Goal: Information Seeking & Learning: Learn about a topic

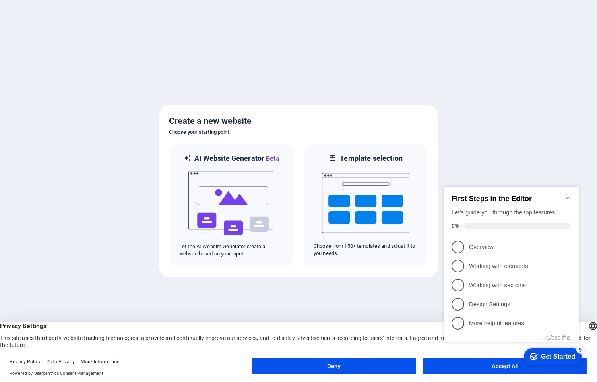
click at [514, 368] on div "checkmark Get Started 5 First Steps in the Editor Let's guide you through the t…" at bounding box center [512, 271] width 145 height 193
click at [499, 367] on div "checkmark Get Started 5 First Steps in the Editor Let's guide you through the t…" at bounding box center [512, 271] width 145 height 193
click at [568, 195] on icon "Minimize checklist" at bounding box center [567, 198] width 6 height 6
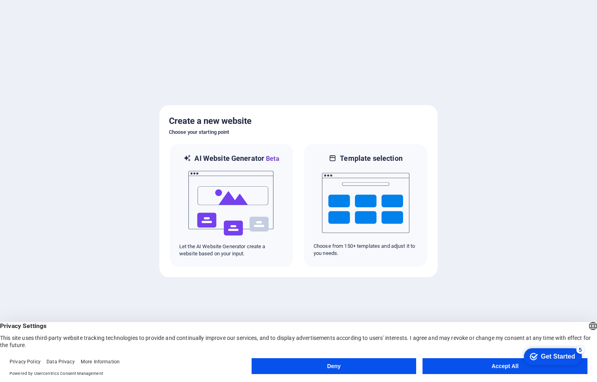
click at [482, 369] on button "Accept All" at bounding box center [504, 366] width 165 height 16
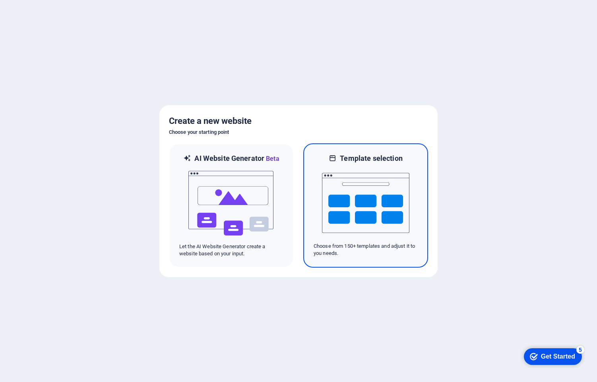
click at [366, 202] on img at bounding box center [365, 202] width 87 height 79
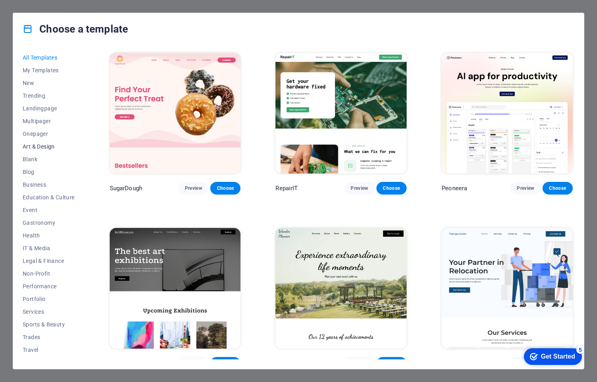
click at [56, 146] on span "Art & Design" at bounding box center [49, 146] width 52 height 6
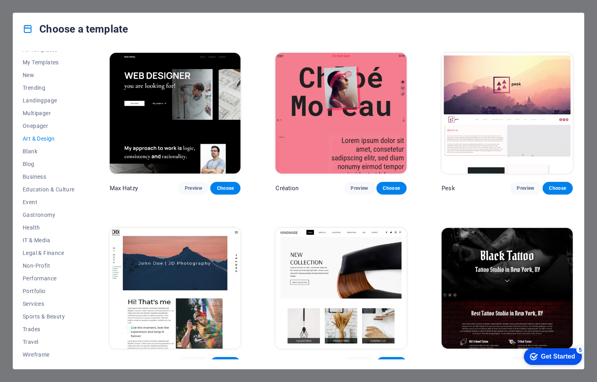
scroll to position [10, 0]
click at [52, 314] on span "Sports & Beauty" at bounding box center [49, 315] width 52 height 6
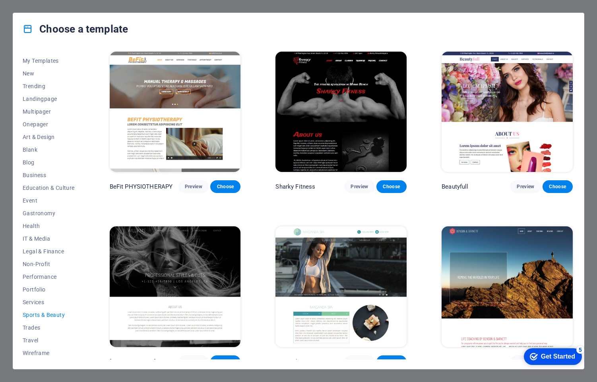
scroll to position [531, 0]
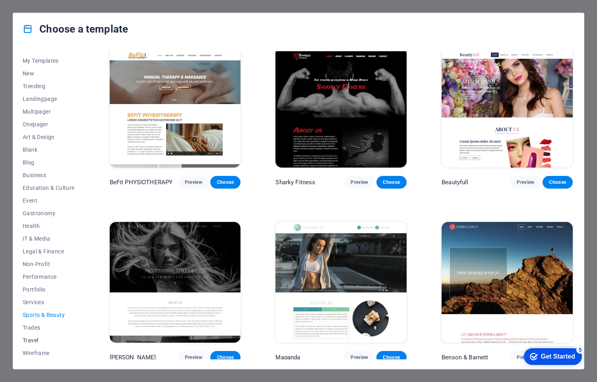
click at [31, 340] on span "Travel" at bounding box center [49, 340] width 52 height 6
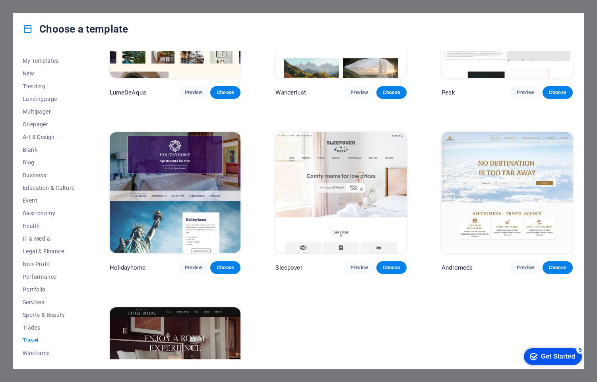
scroll to position [183, 0]
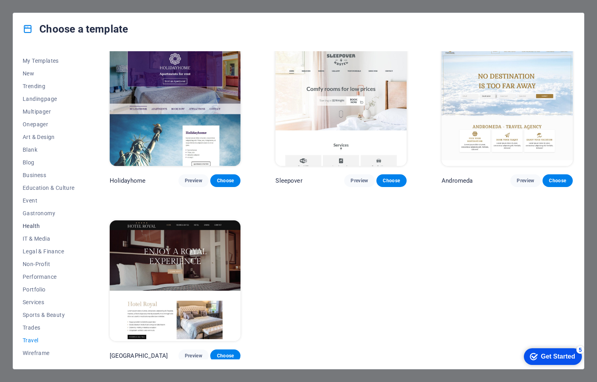
click at [35, 228] on span "Health" at bounding box center [49, 226] width 52 height 6
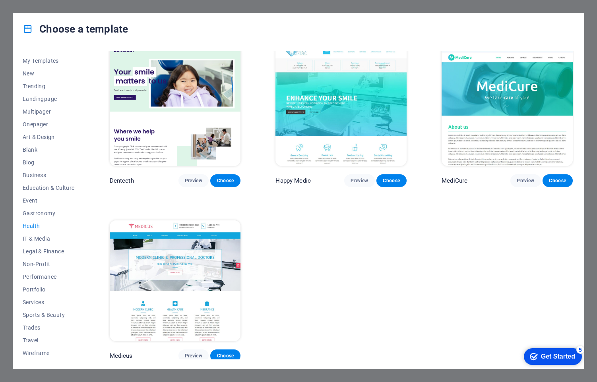
scroll to position [0, 0]
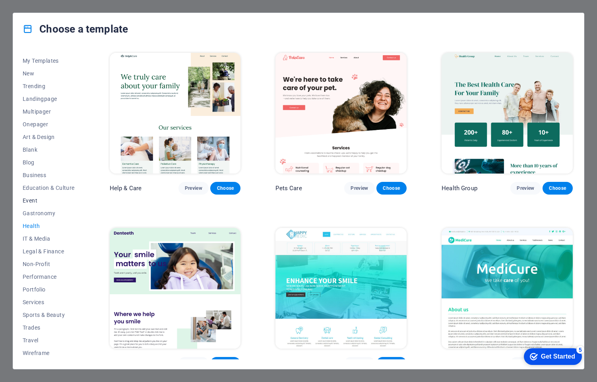
click at [30, 198] on span "Event" at bounding box center [49, 200] width 52 height 6
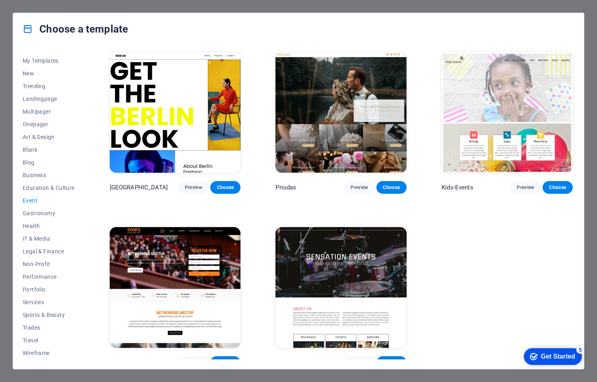
scroll to position [183, 0]
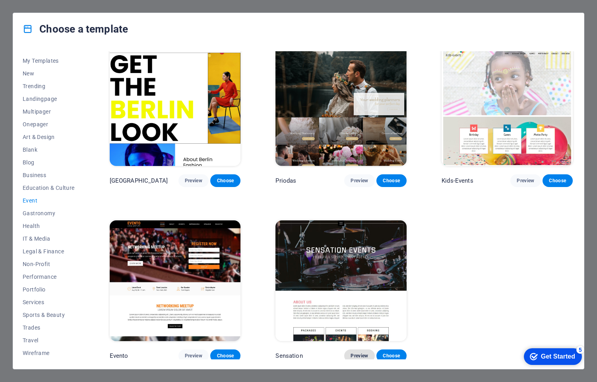
click at [360, 353] on span "Preview" at bounding box center [358, 356] width 17 height 6
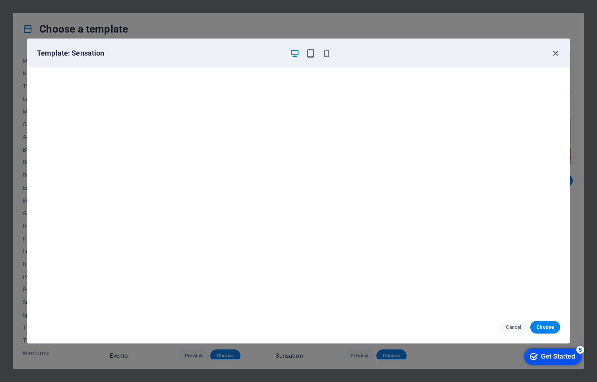
click at [555, 53] on icon "button" at bounding box center [555, 53] width 9 height 9
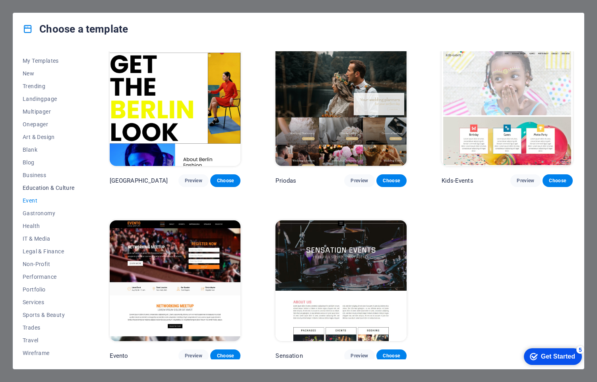
click at [62, 189] on span "Education & Culture" at bounding box center [49, 188] width 52 height 6
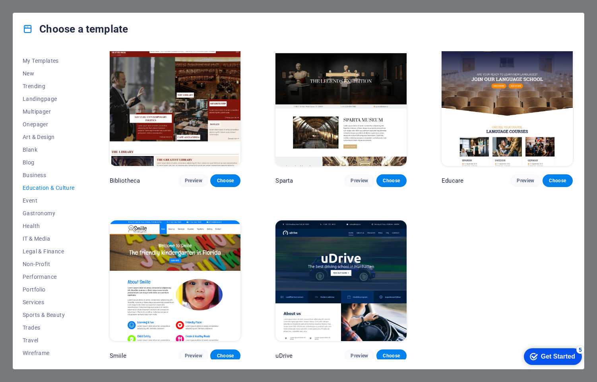
scroll to position [0, 0]
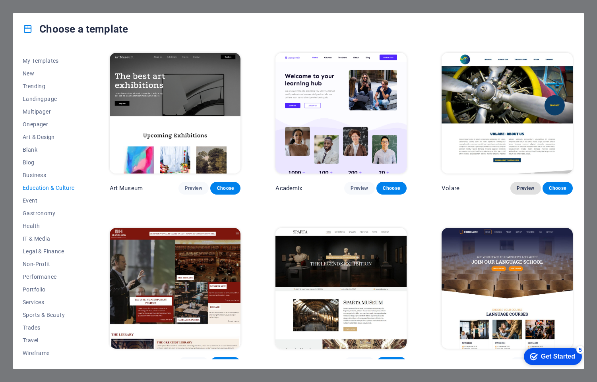
click at [525, 186] on span "Preview" at bounding box center [525, 188] width 17 height 6
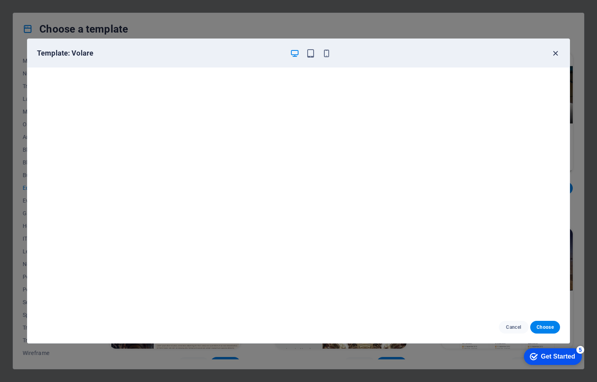
click at [553, 52] on icon "button" at bounding box center [555, 53] width 9 height 9
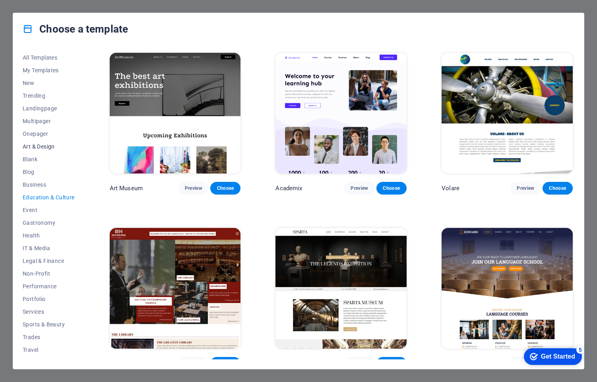
click at [61, 146] on span "Art & Design" at bounding box center [49, 146] width 52 height 6
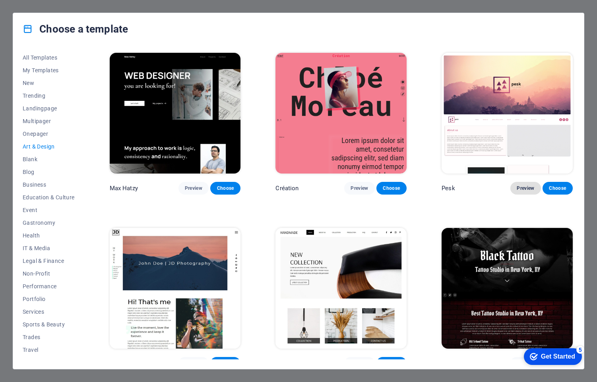
click at [526, 191] on button "Preview" at bounding box center [525, 188] width 30 height 13
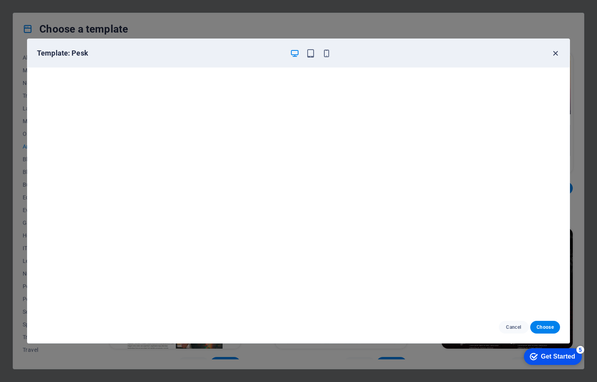
click at [558, 53] on icon "button" at bounding box center [555, 53] width 9 height 9
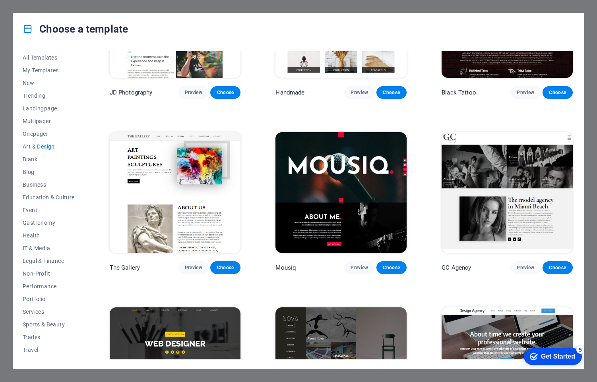
scroll to position [278, 0]
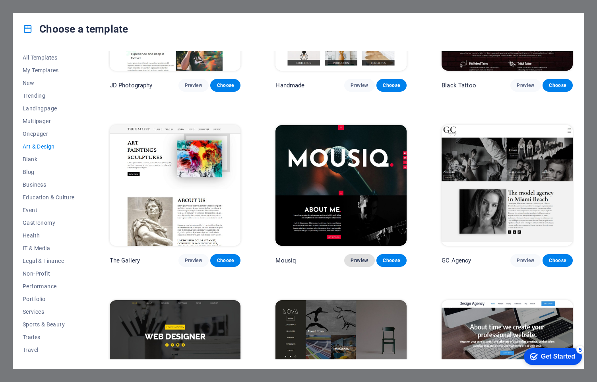
click at [366, 257] on span "Preview" at bounding box center [358, 260] width 17 height 6
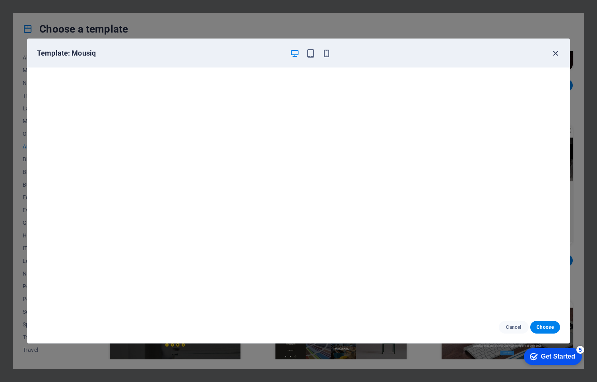
click at [555, 54] on icon "button" at bounding box center [555, 53] width 9 height 9
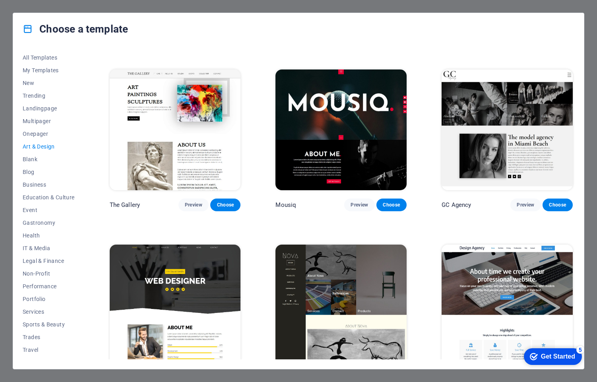
scroll to position [397, 0]
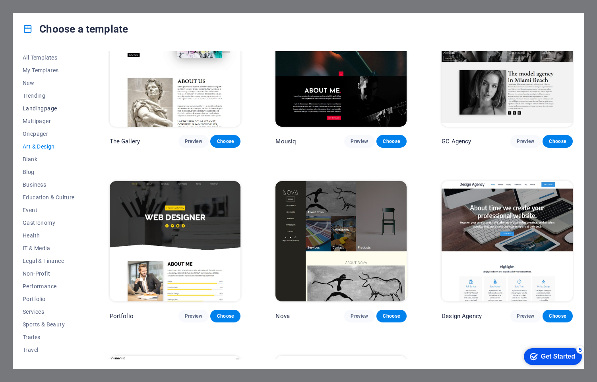
click at [50, 109] on span "Landingpage" at bounding box center [49, 108] width 52 height 6
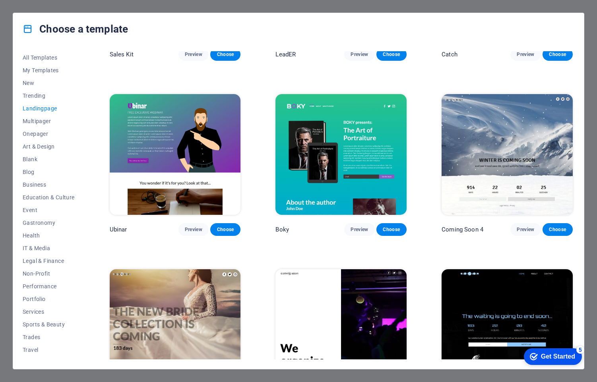
scroll to position [1228, 0]
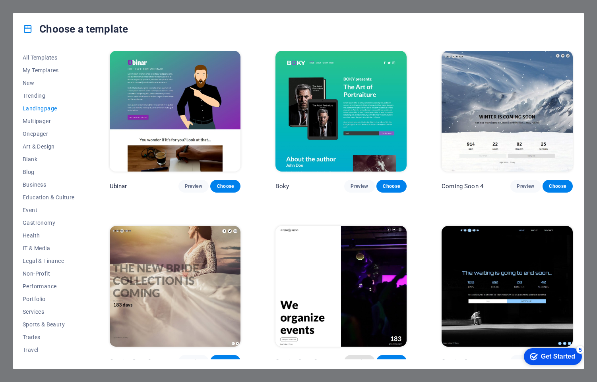
click at [361, 358] on span "Preview" at bounding box center [358, 361] width 17 height 6
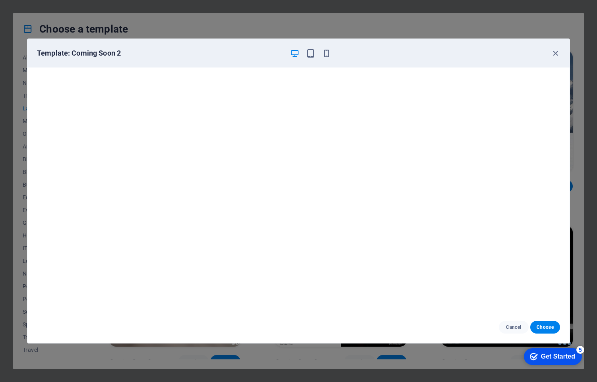
scroll to position [2, 0]
click at [558, 58] on div "Template: Coming Soon 2" at bounding box center [298, 53] width 542 height 29
click at [557, 54] on icon "button" at bounding box center [555, 53] width 9 height 9
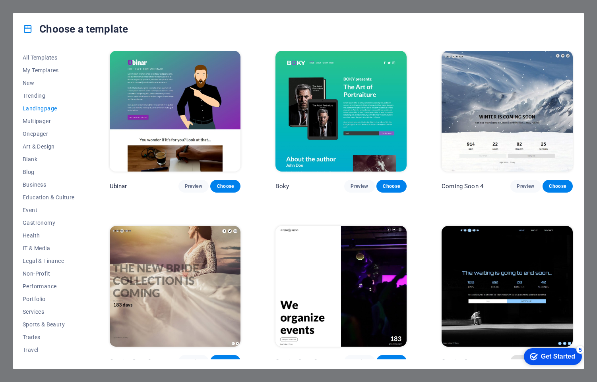
click at [517, 358] on span "Preview" at bounding box center [525, 361] width 17 height 6
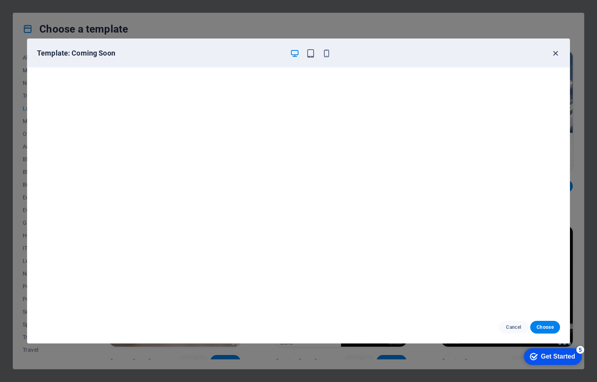
click at [559, 52] on icon "button" at bounding box center [555, 53] width 9 height 9
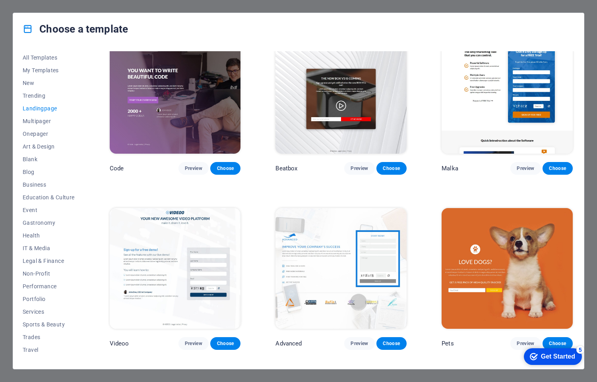
scroll to position [76, 0]
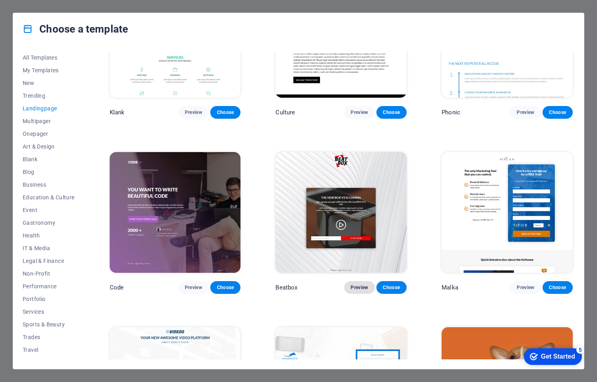
click at [355, 285] on span "Preview" at bounding box center [358, 287] width 17 height 6
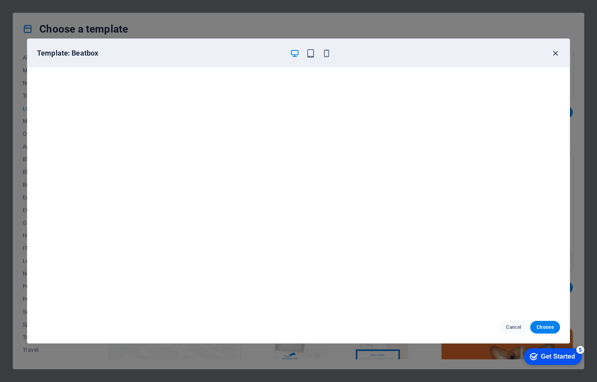
click at [555, 54] on icon "button" at bounding box center [555, 53] width 9 height 9
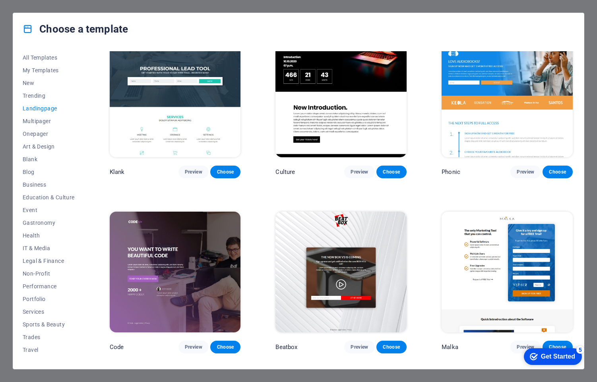
scroll to position [0, 0]
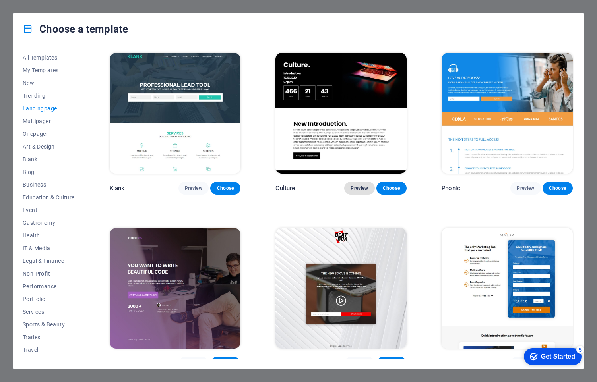
click at [356, 187] on span "Preview" at bounding box center [358, 188] width 17 height 6
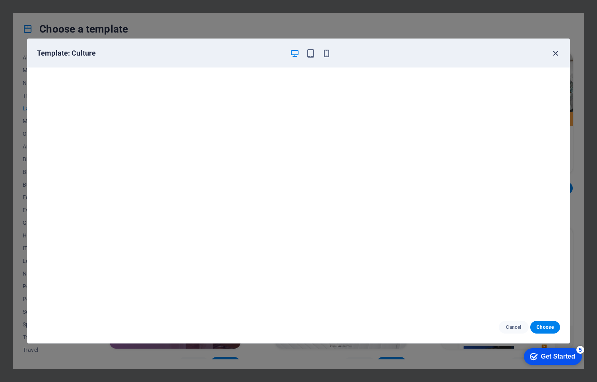
click at [557, 57] on icon "button" at bounding box center [555, 53] width 9 height 9
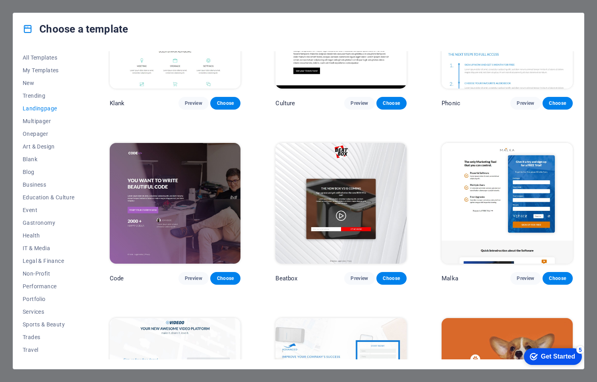
scroll to position [159, 0]
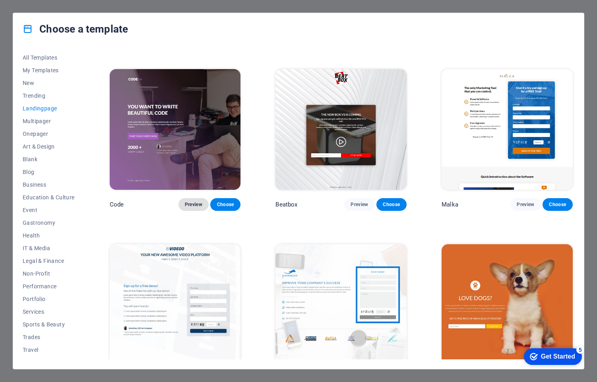
click at [196, 203] on span "Preview" at bounding box center [193, 204] width 17 height 6
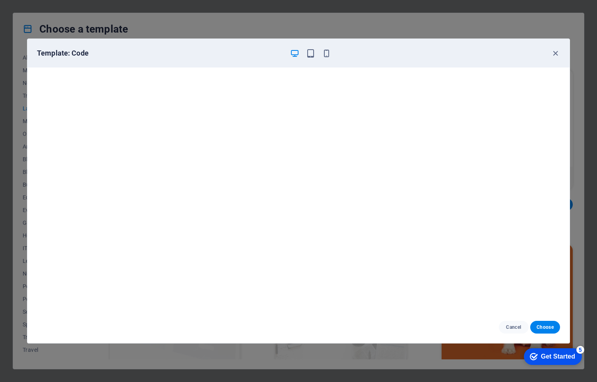
scroll to position [0, 0]
click at [556, 50] on icon "button" at bounding box center [555, 53] width 9 height 9
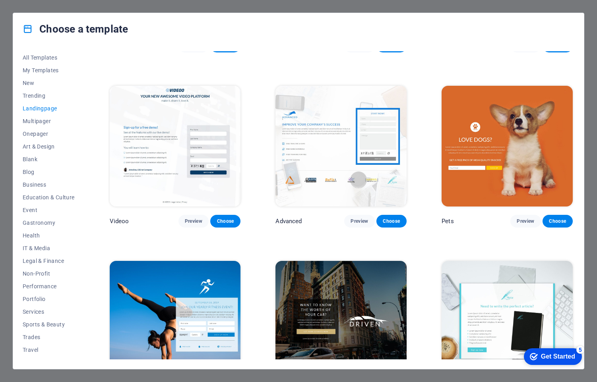
scroll to position [318, 0]
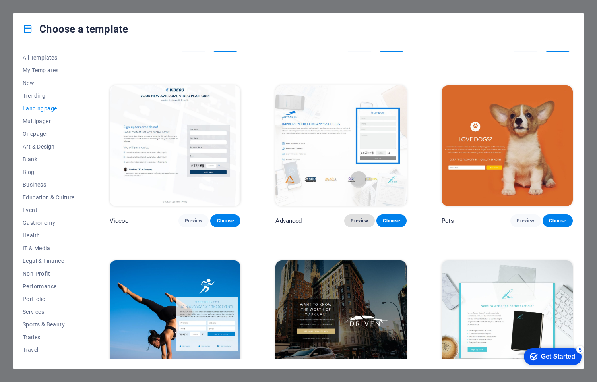
click at [350, 218] on span "Preview" at bounding box center [358, 221] width 17 height 6
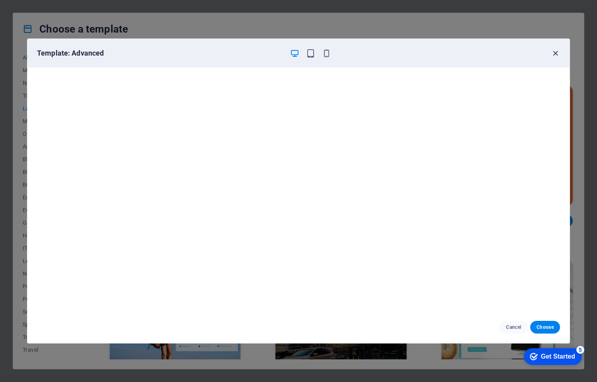
click at [555, 51] on icon "button" at bounding box center [555, 53] width 9 height 9
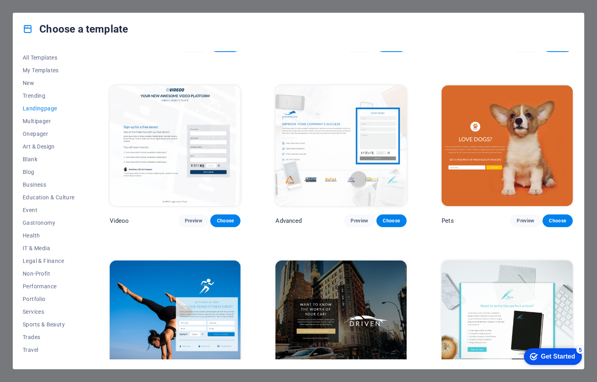
scroll to position [159, 0]
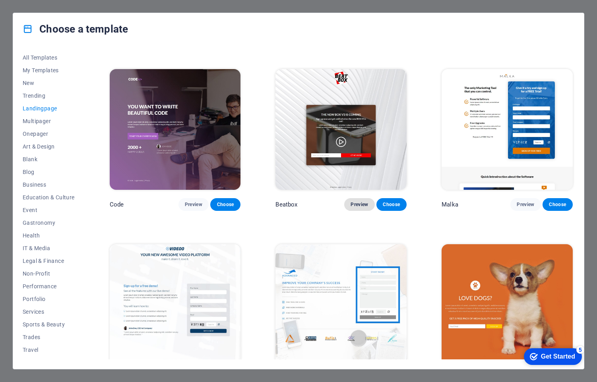
click at [355, 204] on span "Preview" at bounding box center [358, 204] width 17 height 6
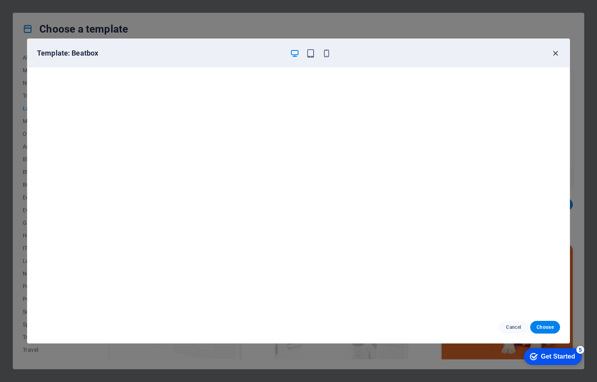
click at [556, 53] on icon "button" at bounding box center [555, 53] width 9 height 9
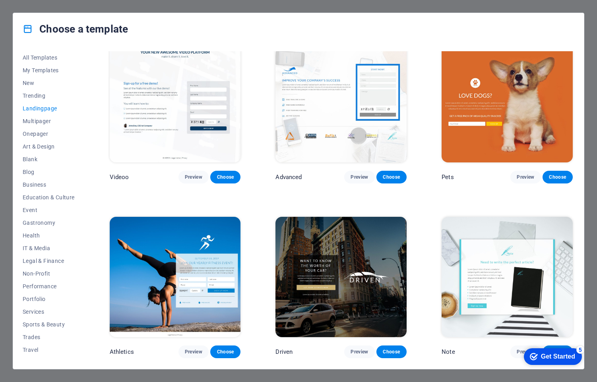
scroll to position [437, 0]
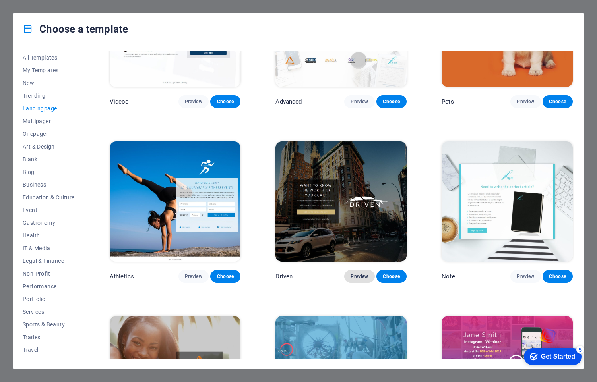
click at [358, 273] on span "Preview" at bounding box center [358, 276] width 17 height 6
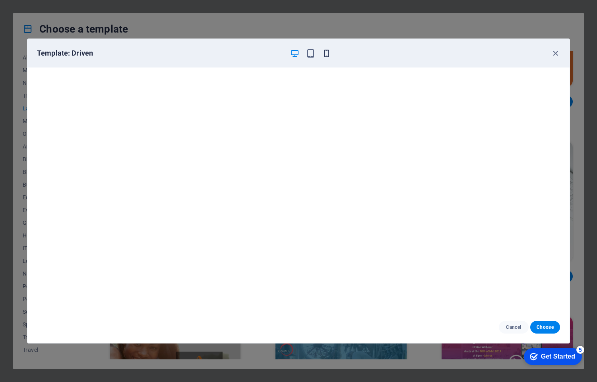
click at [323, 53] on icon "button" at bounding box center [326, 53] width 9 height 9
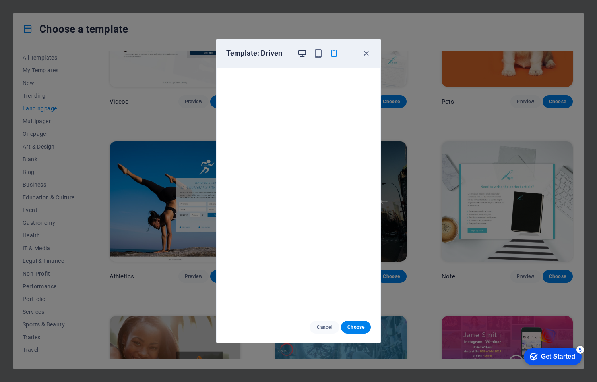
click at [299, 53] on icon "button" at bounding box center [302, 53] width 9 height 9
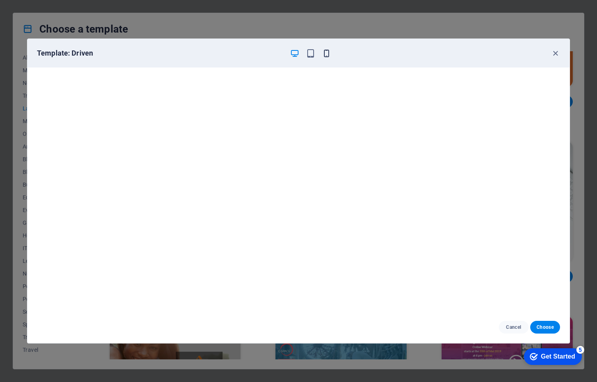
click at [325, 55] on icon "button" at bounding box center [326, 53] width 9 height 9
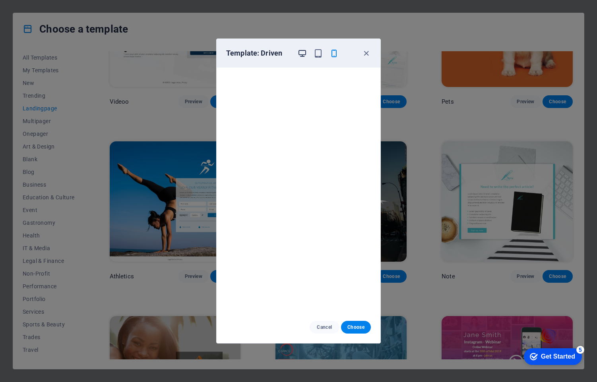
click at [301, 54] on icon "button" at bounding box center [302, 53] width 9 height 9
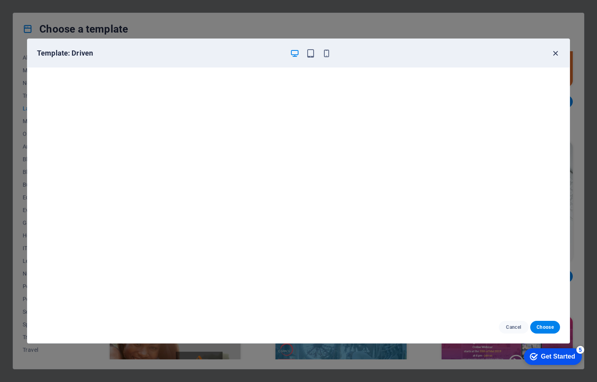
click at [554, 52] on icon "button" at bounding box center [555, 53] width 9 height 9
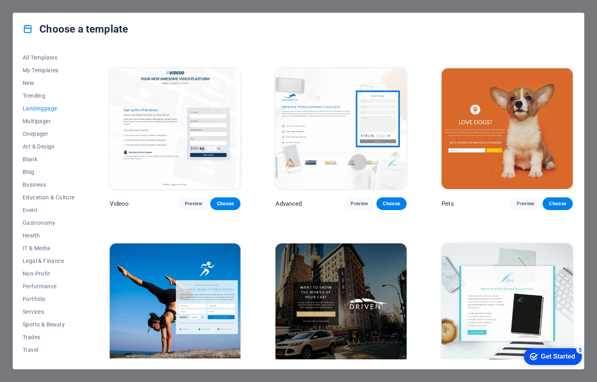
scroll to position [278, 0]
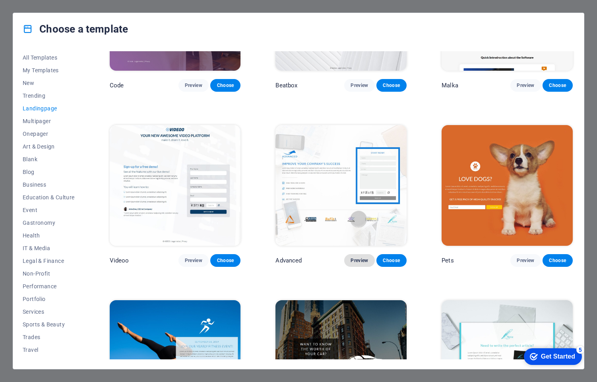
click at [355, 261] on button "Preview" at bounding box center [359, 260] width 30 height 13
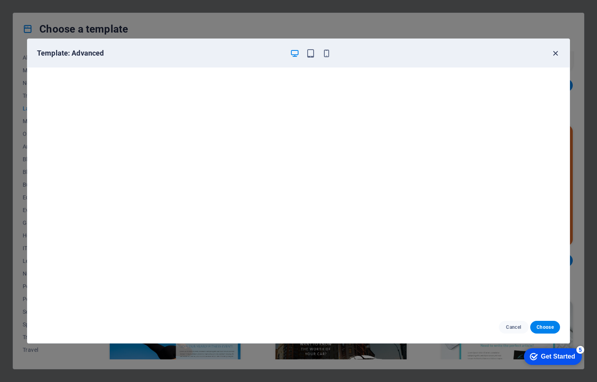
click at [552, 55] on icon "button" at bounding box center [555, 53] width 9 height 9
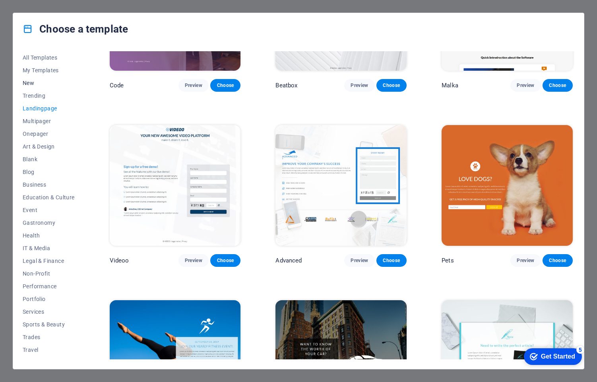
click at [32, 85] on span "New" at bounding box center [49, 83] width 52 height 6
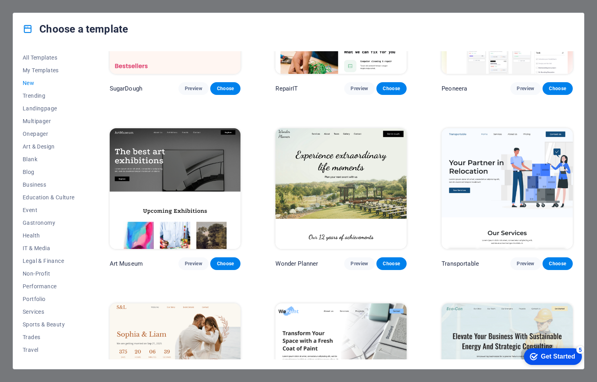
scroll to position [199, 0]
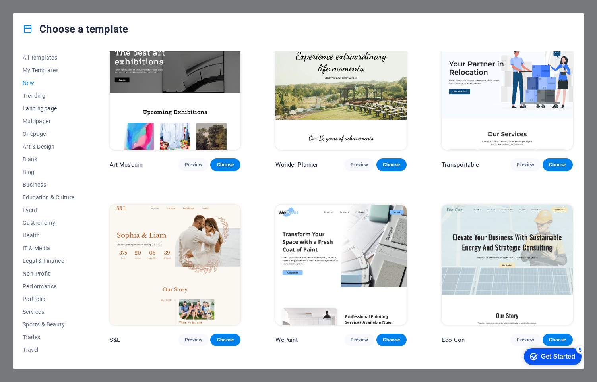
click at [39, 109] on span "Landingpage" at bounding box center [49, 108] width 52 height 6
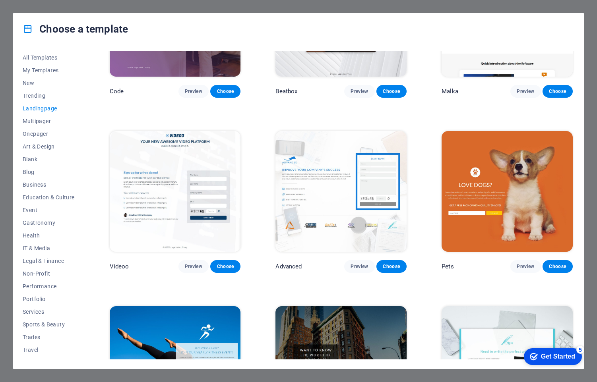
scroll to position [358, 0]
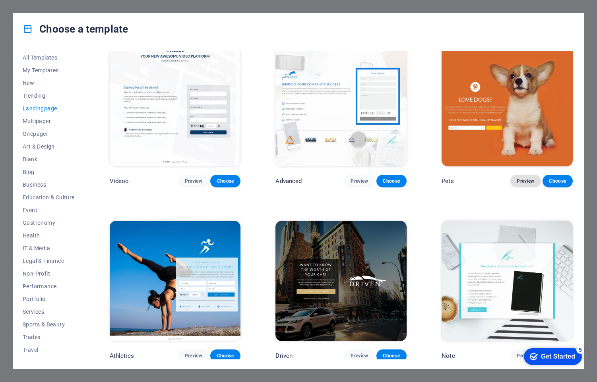
click at [523, 180] on span "Preview" at bounding box center [525, 181] width 17 height 6
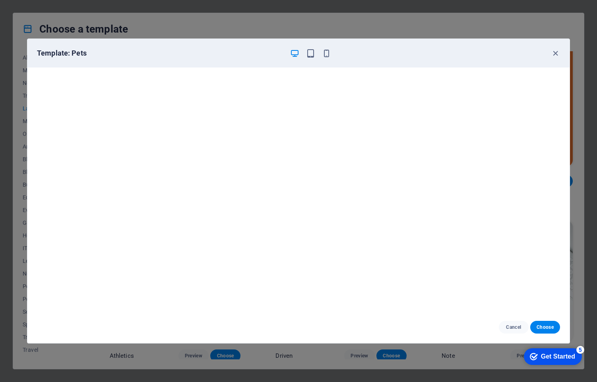
scroll to position [0, 0]
click at [312, 52] on icon "button" at bounding box center [310, 53] width 9 height 9
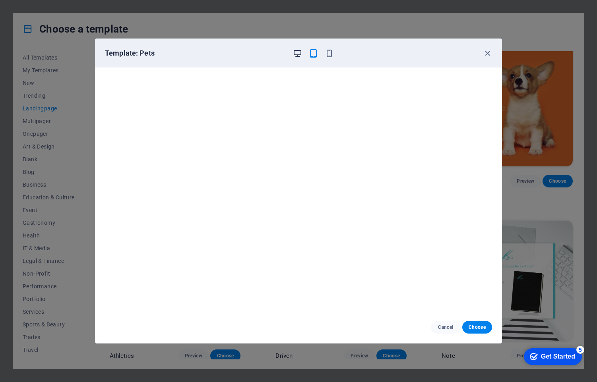
click at [297, 57] on icon "button" at bounding box center [297, 53] width 9 height 9
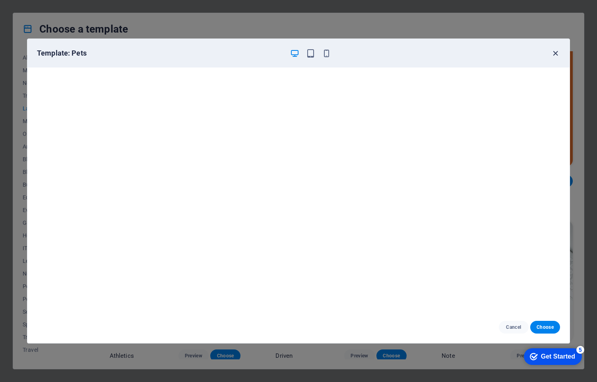
click at [556, 51] on icon "button" at bounding box center [555, 53] width 9 height 9
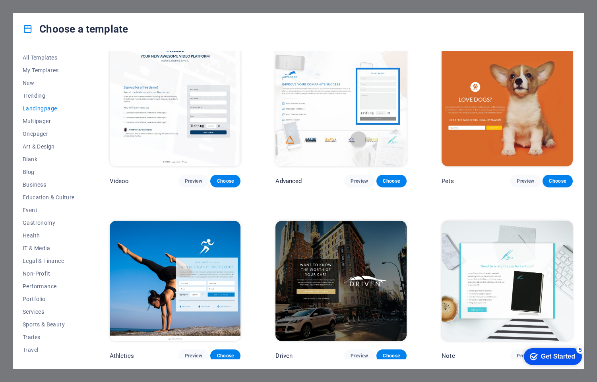
click at [594, 24] on div "Choose a template All Templates My Templates New Trending Landingpage Multipage…" at bounding box center [298, 191] width 597 height 382
click at [593, 22] on div "Choose a template All Templates My Templates New Trending Landingpage Multipage…" at bounding box center [298, 191] width 597 height 382
click at [114, 11] on div "Choose a template All Templates My Templates New Trending Landingpage Multipage…" at bounding box center [298, 191] width 597 height 382
click at [105, 4] on div "Choose a template All Templates My Templates New Trending Landingpage Multipage…" at bounding box center [298, 191] width 597 height 382
drag, startPoint x: 552, startPoint y: 361, endPoint x: 477, endPoint y: 366, distance: 75.3
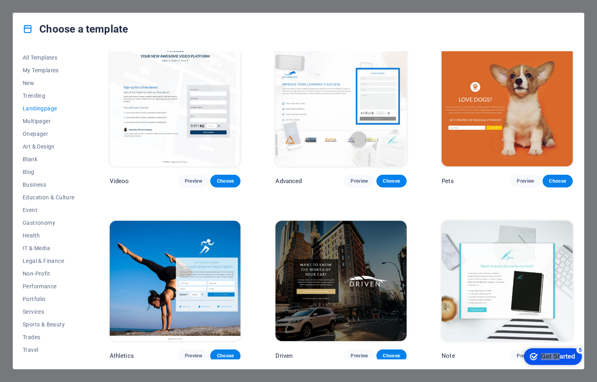
click at [517, 366] on html "checkmark Get Started 5 First Steps in the Editor Let's guide you through the t…" at bounding box center [551, 356] width 68 height 24
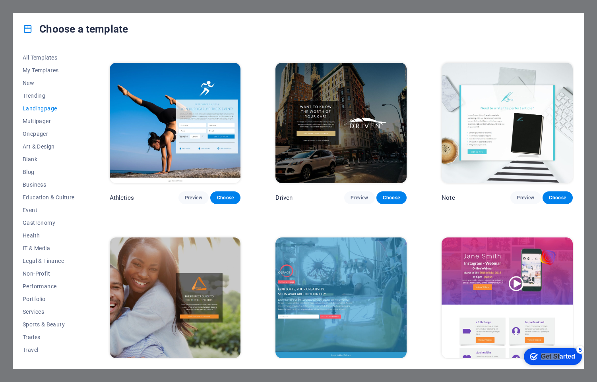
scroll to position [517, 0]
